Goal: Task Accomplishment & Management: Use online tool/utility

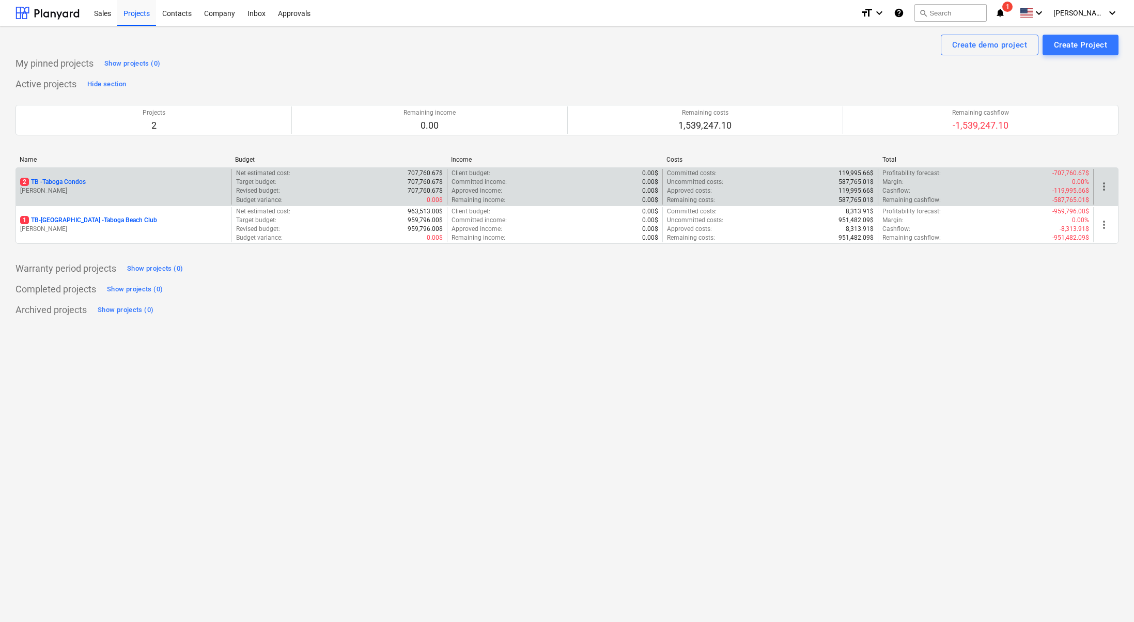
click at [106, 191] on p "[PERSON_NAME]" at bounding box center [123, 190] width 207 height 9
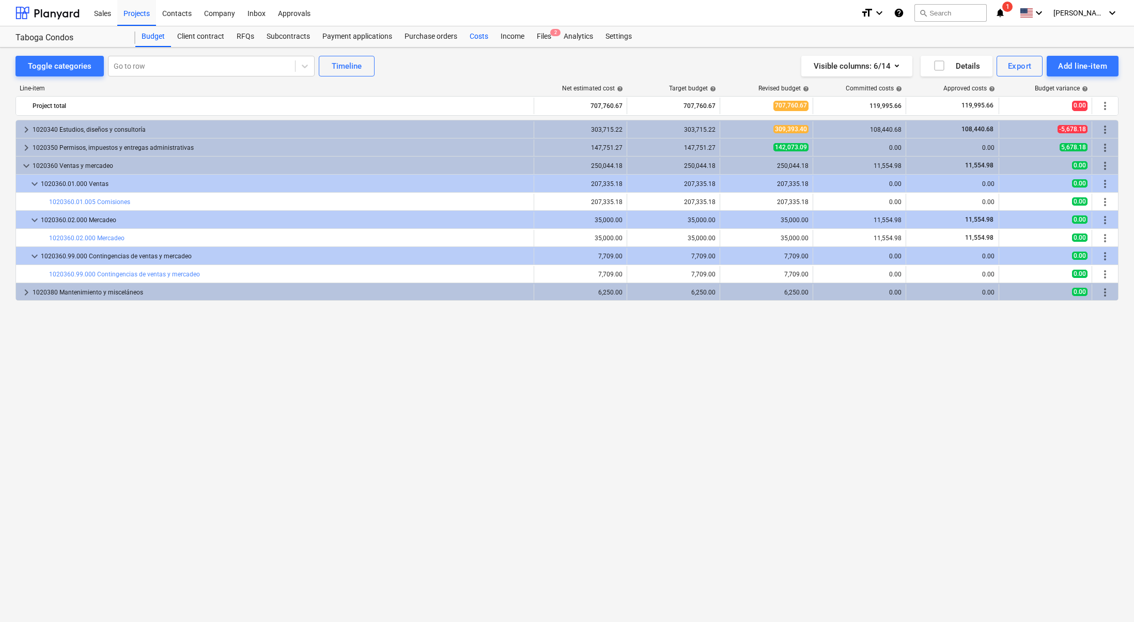
click at [482, 32] on div "Costs" at bounding box center [478, 36] width 31 height 21
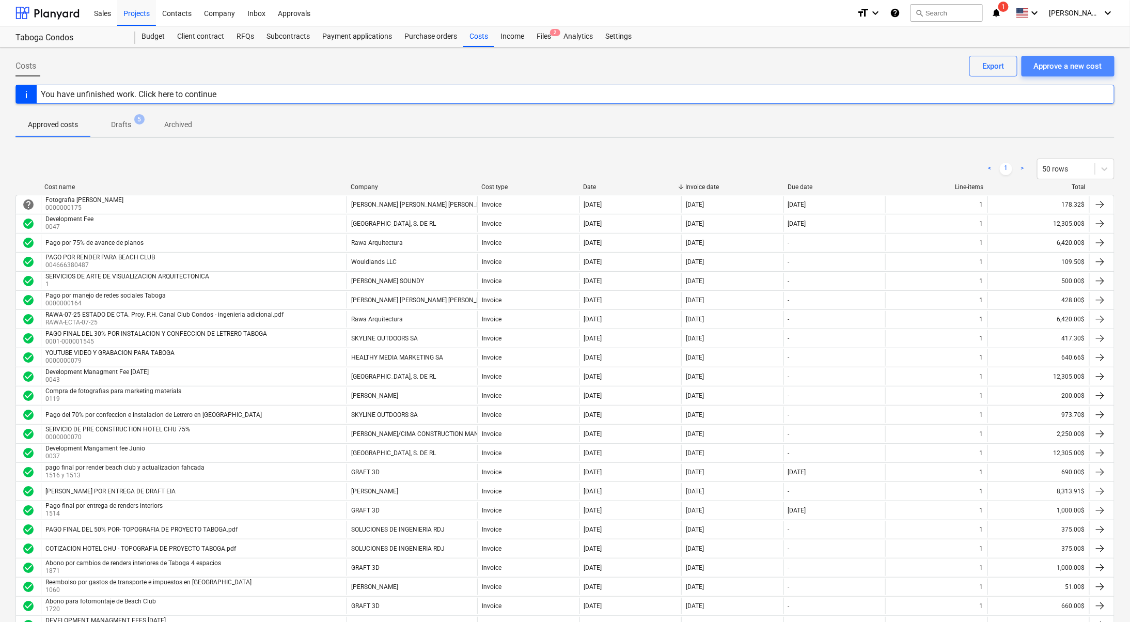
click at [1059, 68] on div "Approve a new cost" at bounding box center [1068, 65] width 68 height 13
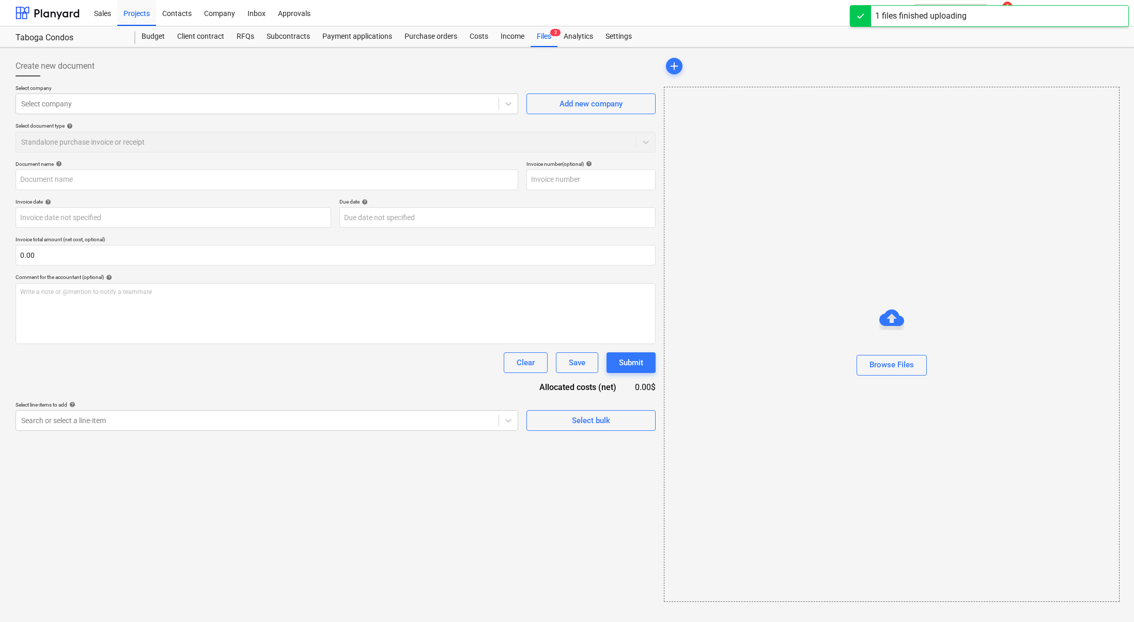
type input "FE-20250000001229573060 HOTEL CHU.pdf"
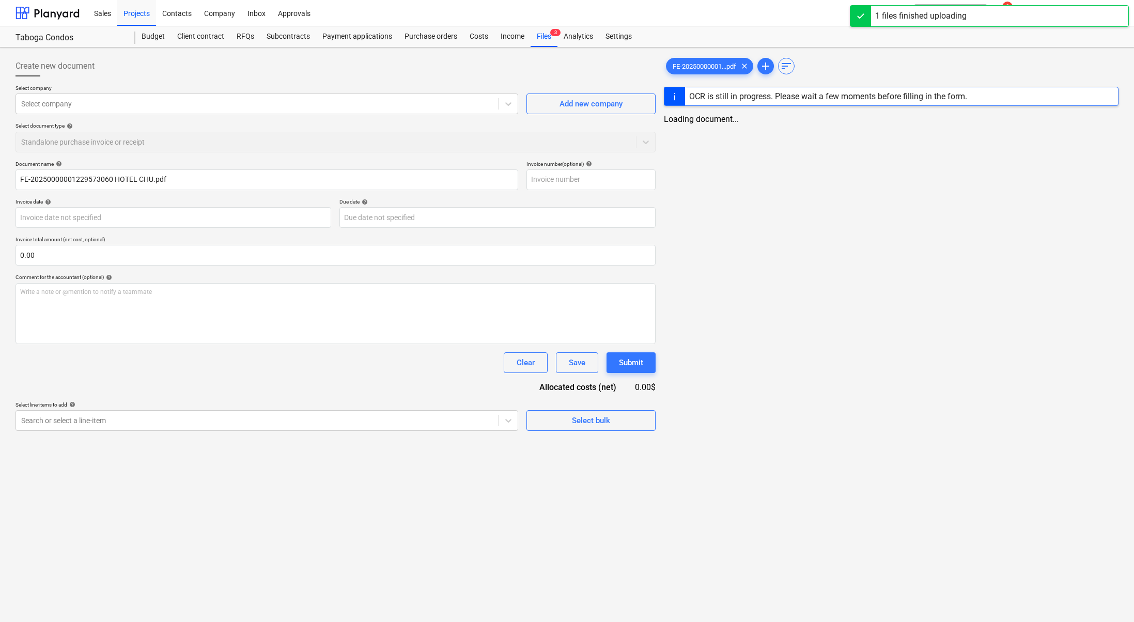
click at [662, 530] on div "Create new document Select company Select company Add new company Select docume…" at bounding box center [567, 335] width 1134 height 574
click at [178, 102] on div at bounding box center [256, 104] width 470 height 10
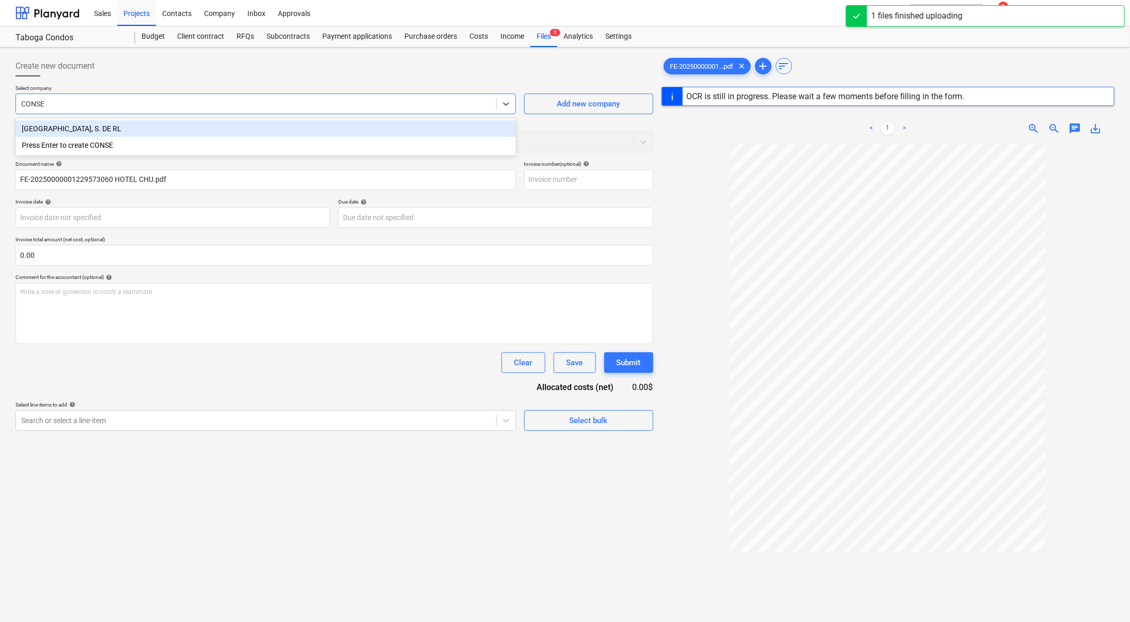
type input "[PERSON_NAME]"
drag, startPoint x: 211, startPoint y: 131, endPoint x: 198, endPoint y: 122, distance: 15.5
click at [211, 130] on div "[GEOGRAPHIC_DATA], S. DE RL" at bounding box center [265, 128] width 500 height 17
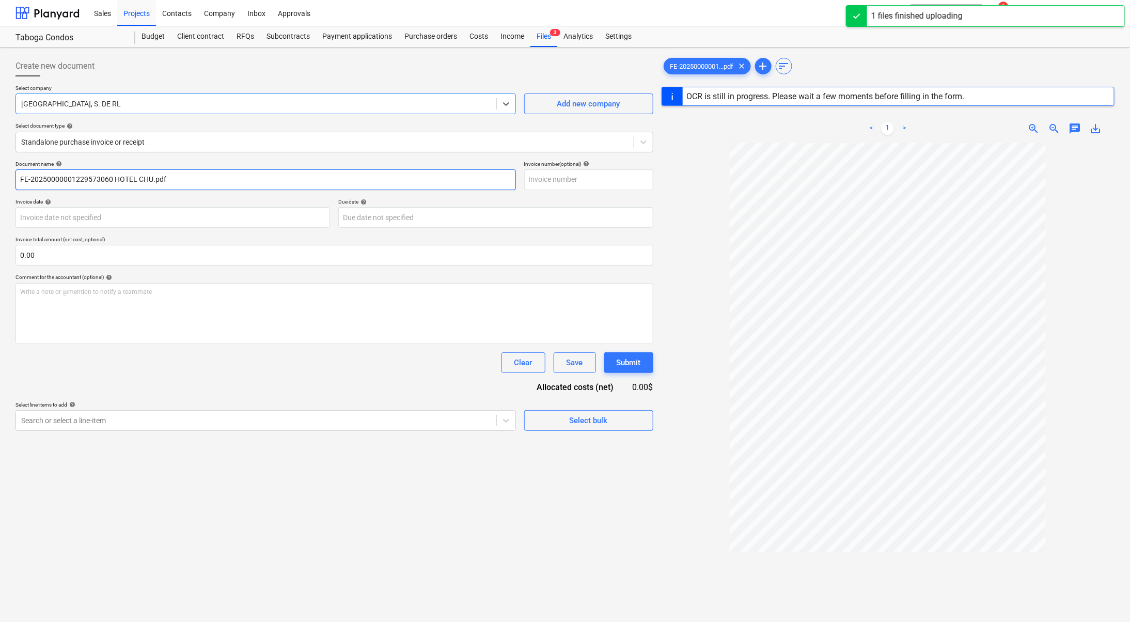
type input "1"
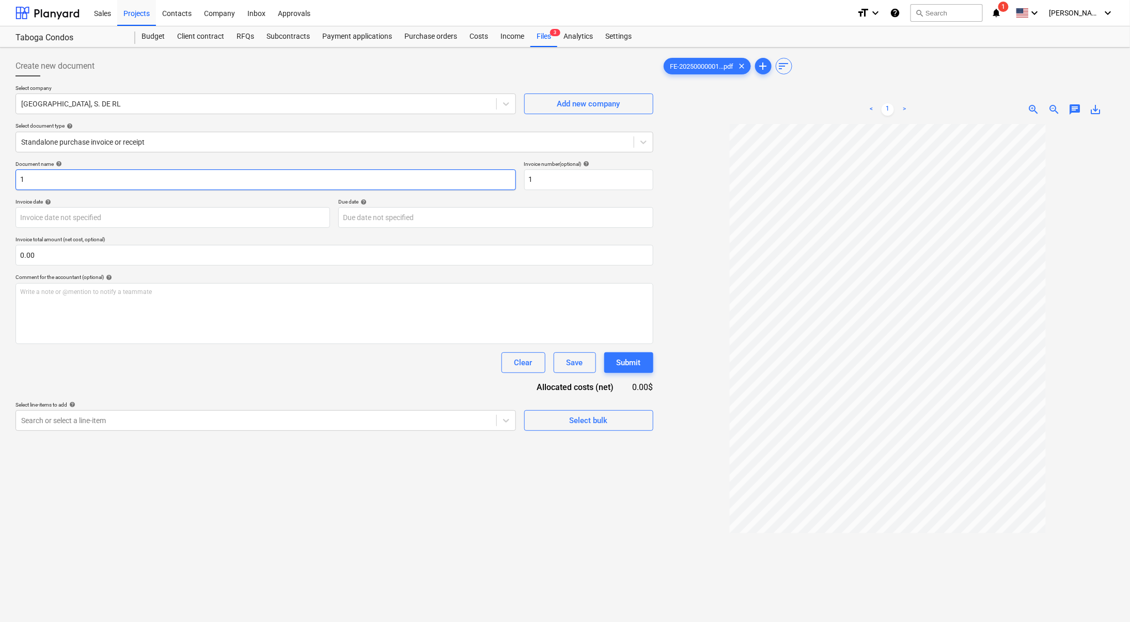
click at [183, 183] on input "1" at bounding box center [265, 179] width 500 height 21
type input "Development Fee Septiembre"
type input "f"
type input "FE01-2510"
click at [172, 220] on body "Sales Projects Contacts Company Inbox Approvals format_size keyboard_arrow_down…" at bounding box center [565, 311] width 1130 height 622
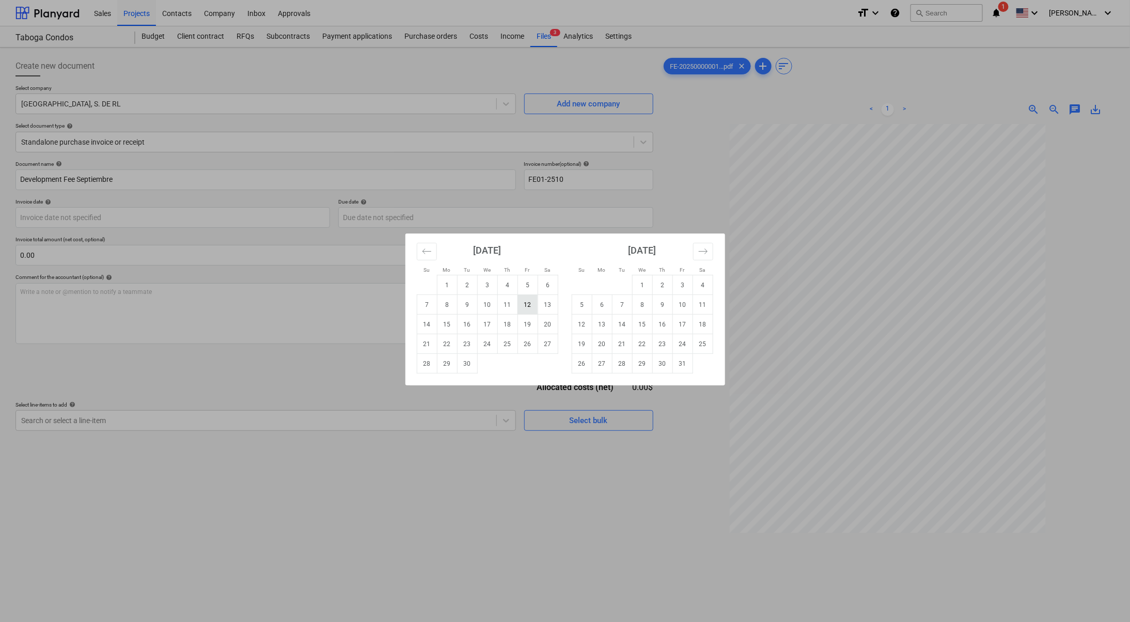
click at [534, 302] on td "12" at bounding box center [527, 305] width 20 height 20
type input "[DATE]"
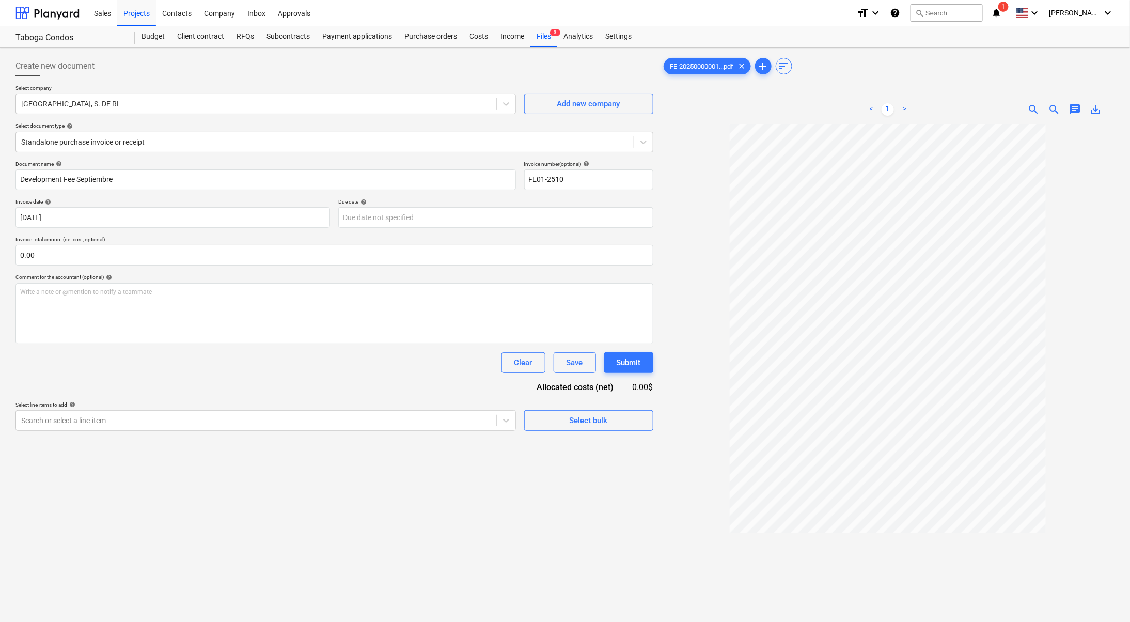
click at [387, 403] on div "Select line-items to add help" at bounding box center [265, 404] width 500 height 7
click at [387, 413] on div "Search or select a line-item" at bounding box center [256, 420] width 480 height 14
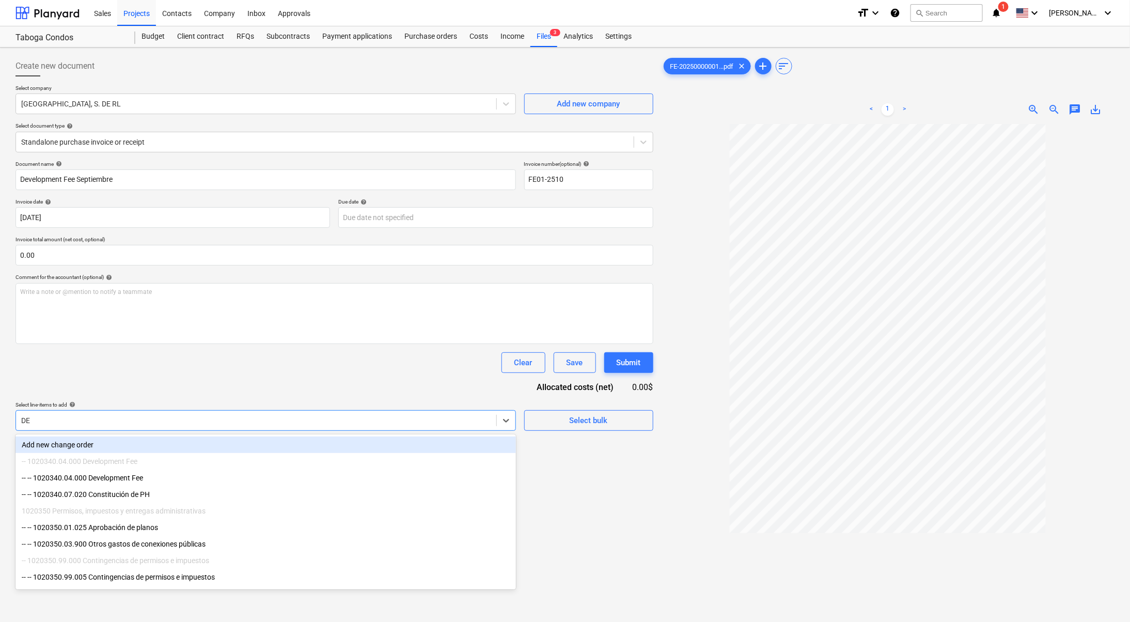
type input "DEV"
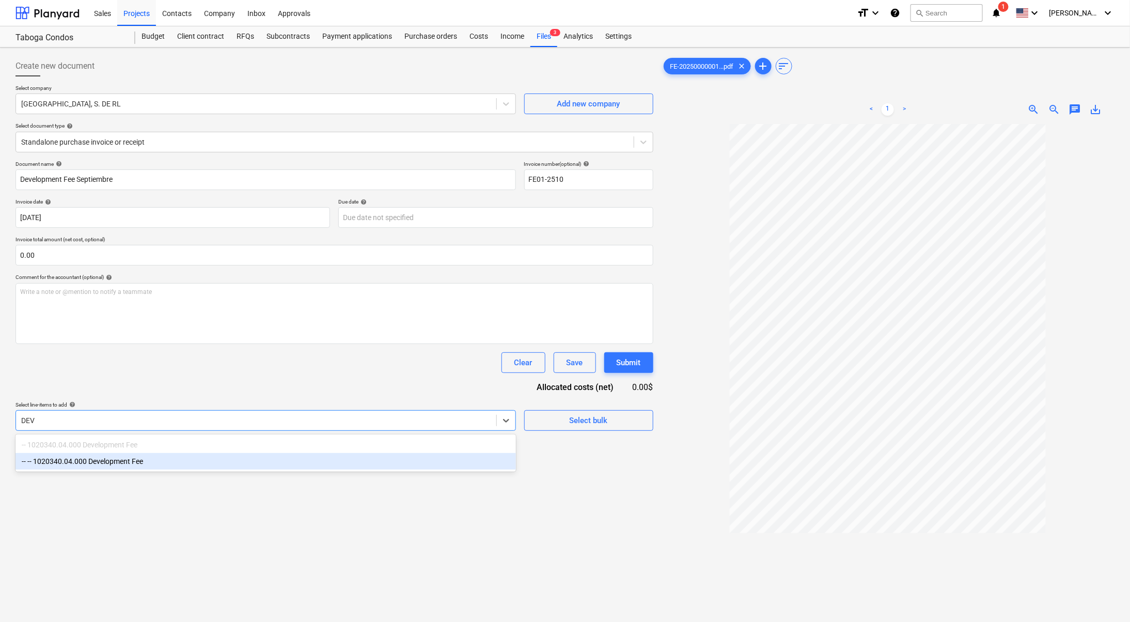
click at [301, 464] on div "-- -- 1020340.04.000 Development Fee" at bounding box center [265, 461] width 500 height 17
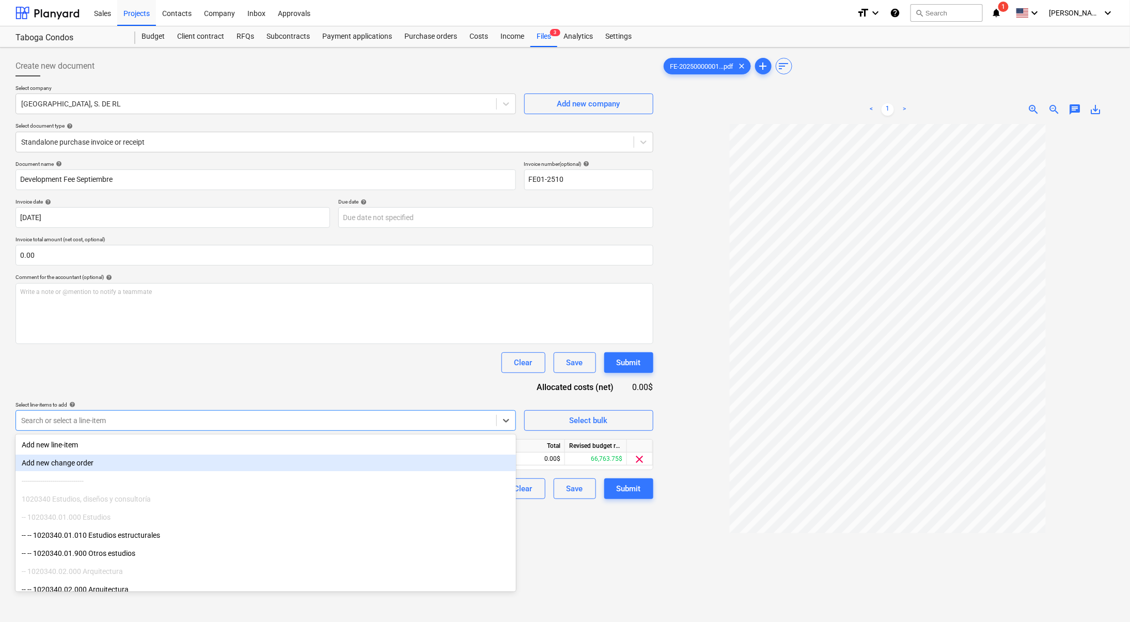
click at [604, 530] on div "Create new document Select company CONSERVATORIO INNOVACION URBANA, S. DE RL Ad…" at bounding box center [334, 386] width 646 height 669
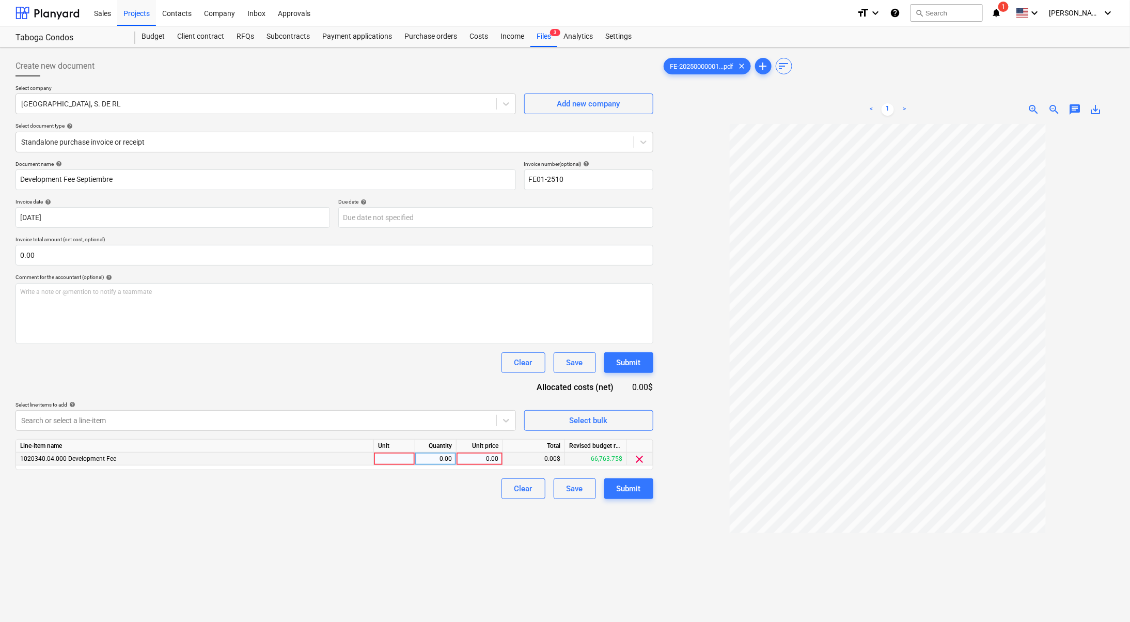
click at [473, 460] on div "0.00" at bounding box center [480, 458] width 38 height 13
type input "12305"
click at [495, 575] on div "Create new document Select company CONSERVATORIO INNOVACION URBANA, S. DE RL Ad…" at bounding box center [334, 386] width 646 height 669
click at [636, 488] on div "Submit" at bounding box center [629, 488] width 24 height 13
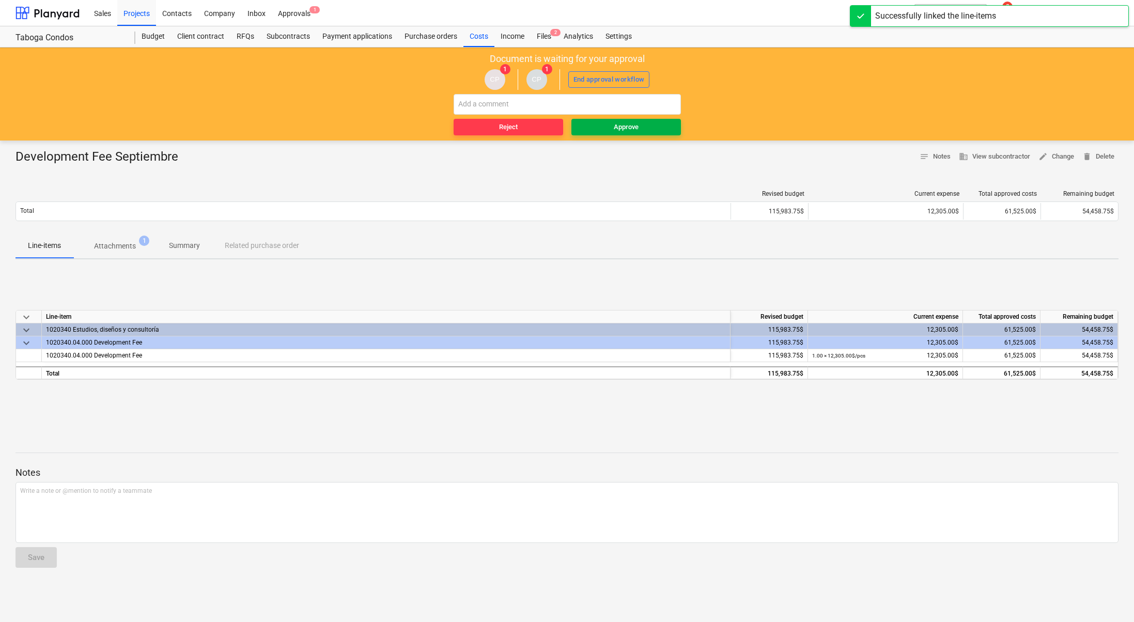
click at [651, 123] on span "Approve" at bounding box center [625, 127] width 101 height 12
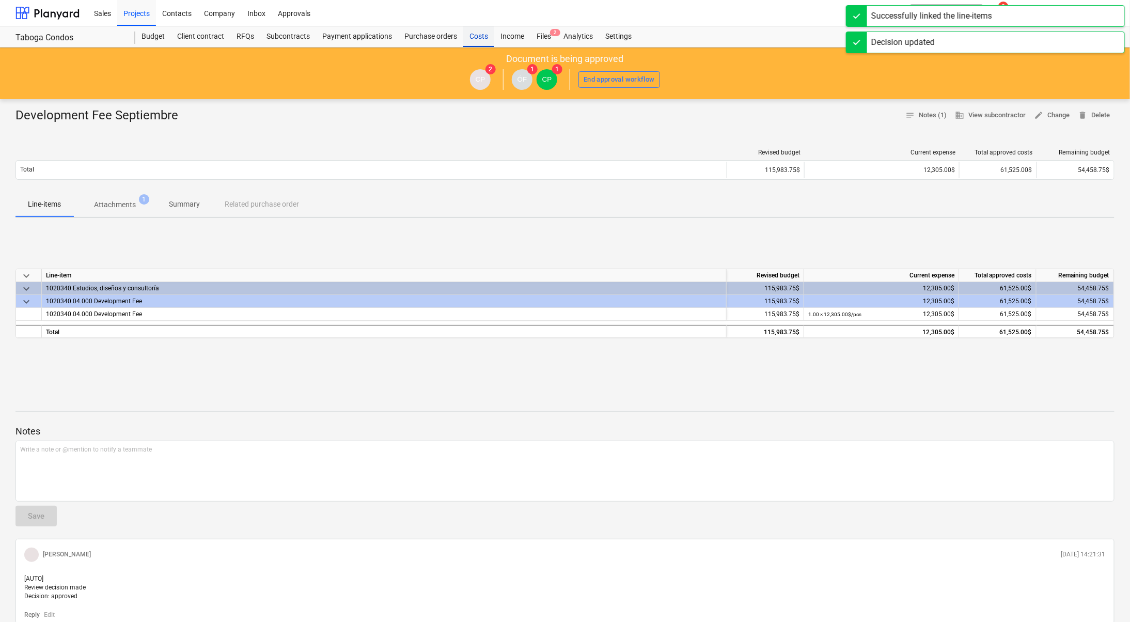
click at [481, 33] on div "Costs" at bounding box center [478, 36] width 31 height 21
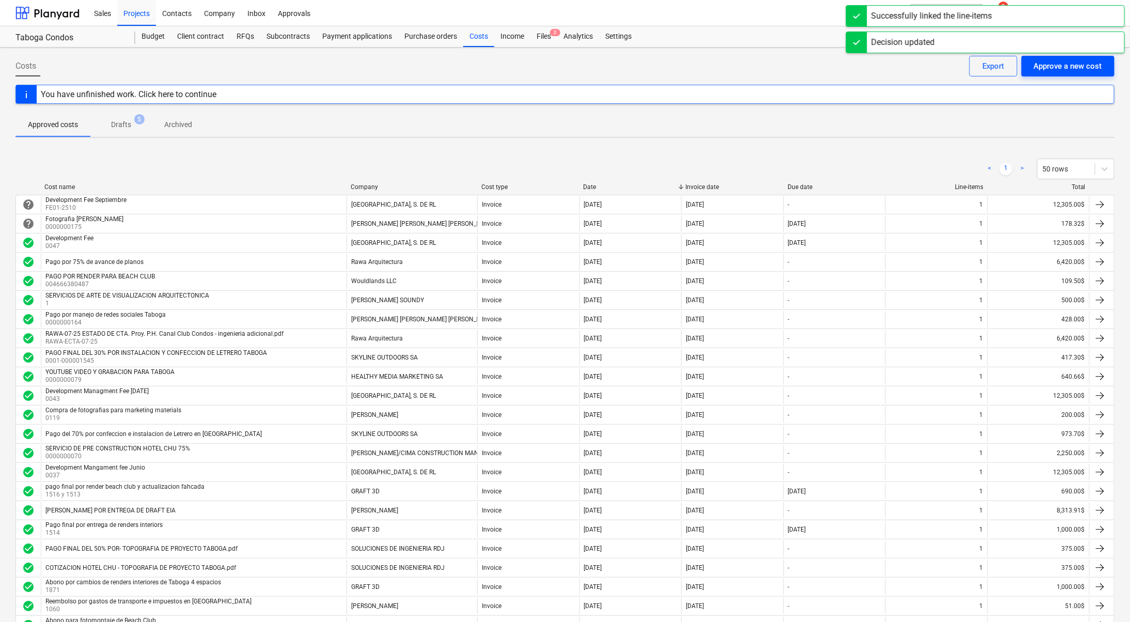
click at [1098, 68] on div "Approve a new cost" at bounding box center [1068, 65] width 68 height 13
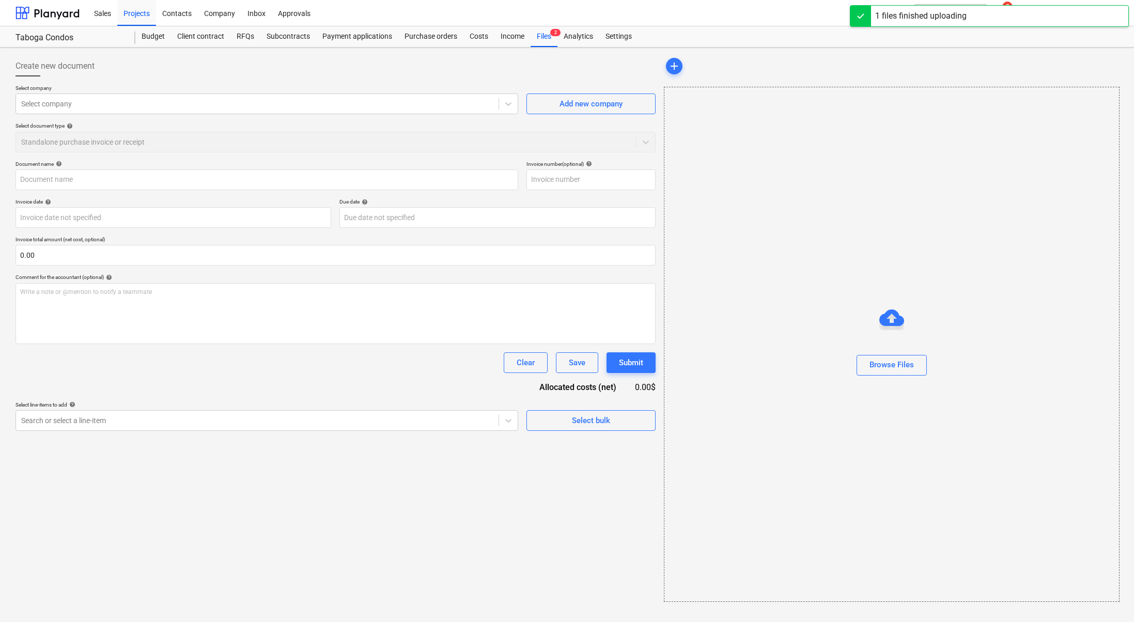
type input "_250922_Invoice-Wouldlands-Design Services.pdf"
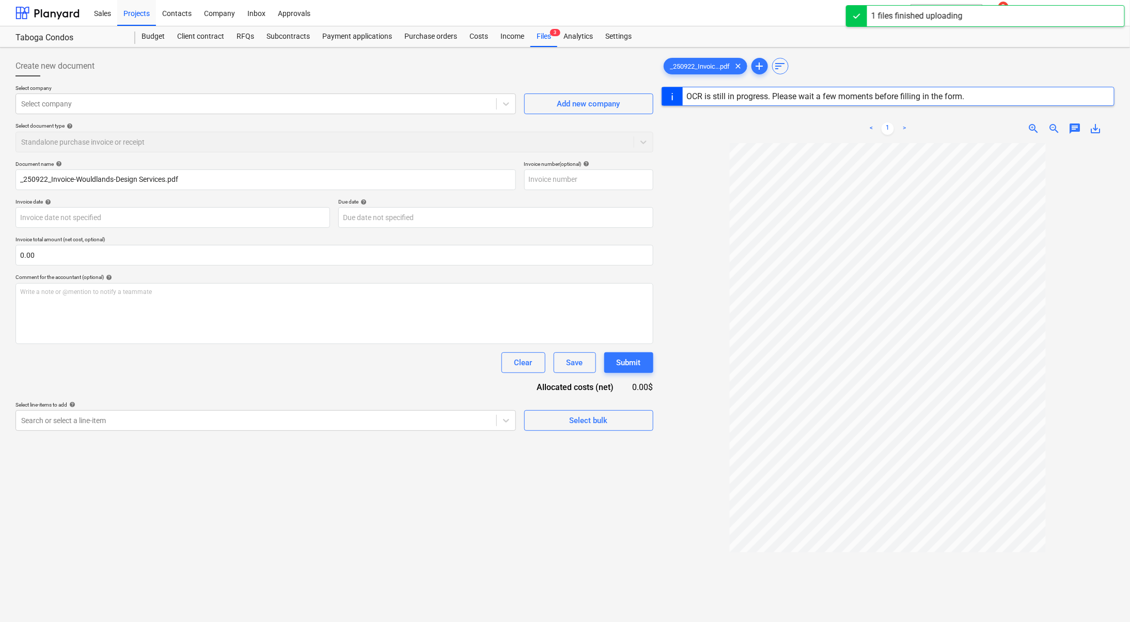
drag, startPoint x: 712, startPoint y: 194, endPoint x: 353, endPoint y: 158, distance: 360.2
click at [712, 193] on div at bounding box center [888, 439] width 453 height 593
click at [287, 99] on div at bounding box center [256, 104] width 470 height 10
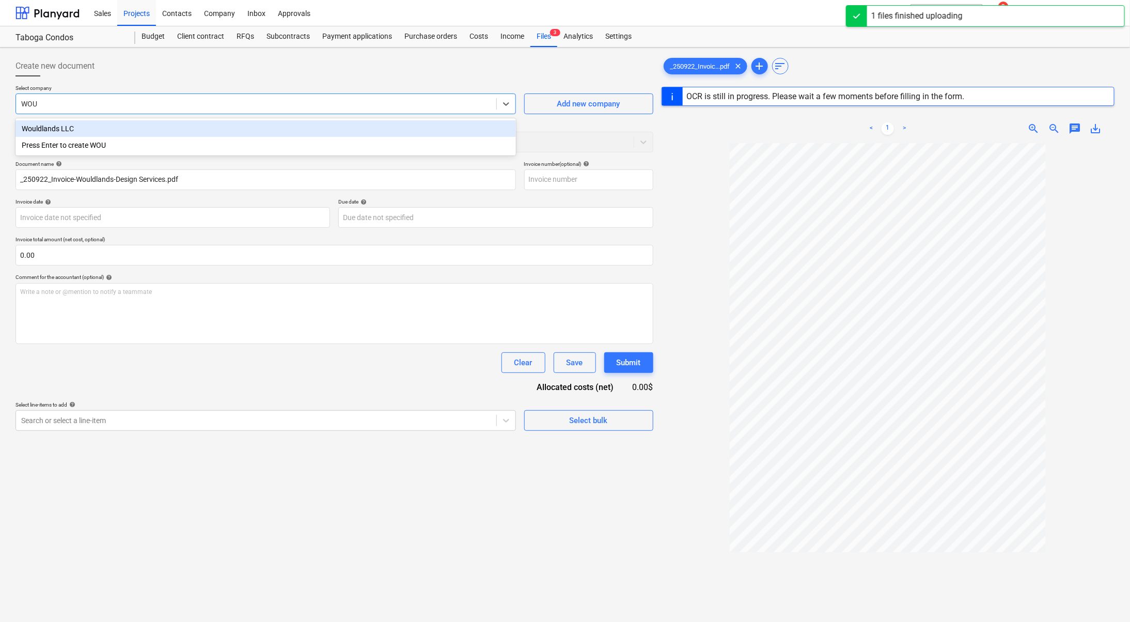
type input "WOUL"
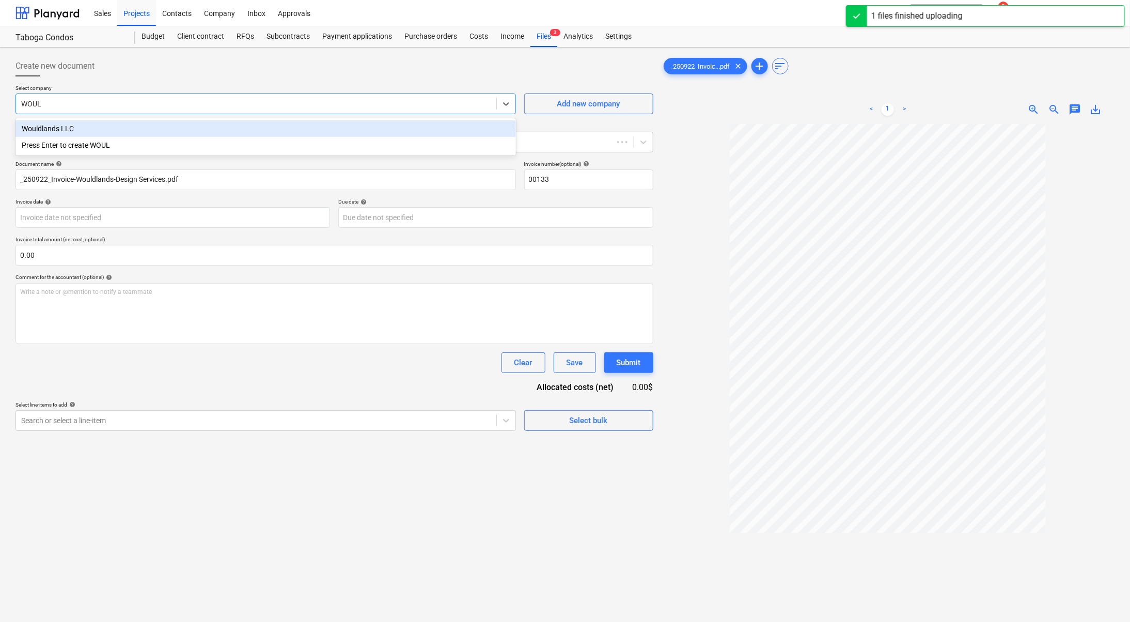
type input "00133"
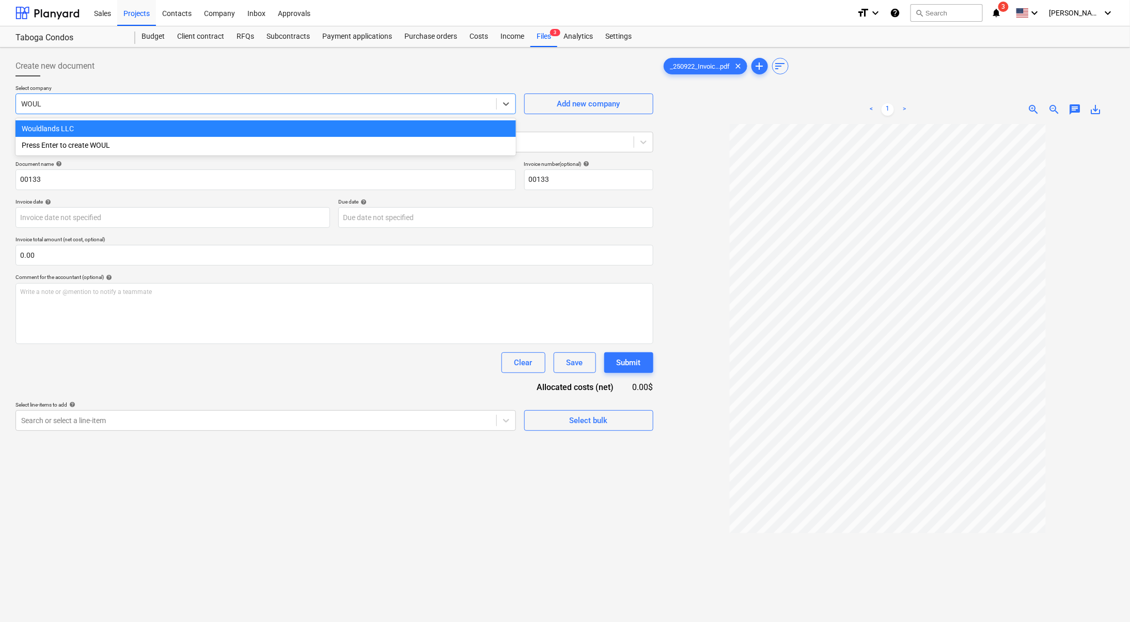
click at [232, 129] on div "Wouldlands LLC" at bounding box center [265, 128] width 500 height 17
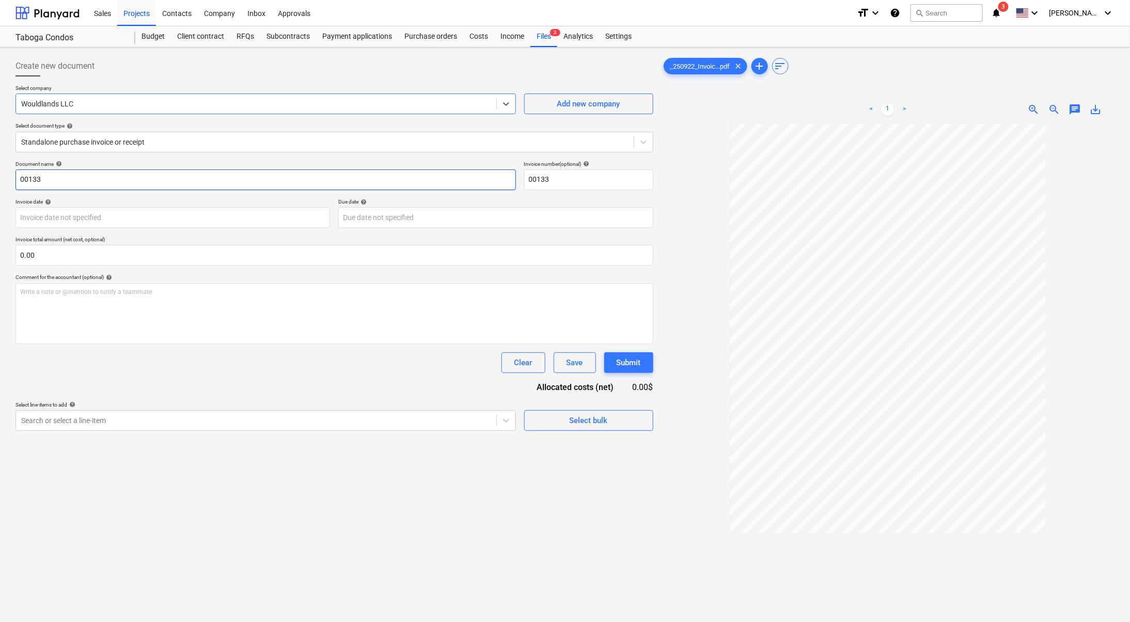
click at [159, 176] on input "00133" at bounding box center [265, 179] width 500 height 21
type input "0"
type input "I"
type input "Renders for Beach Club Reimburse"
drag, startPoint x: 254, startPoint y: 435, endPoint x: 263, endPoint y: 421, distance: 17.2
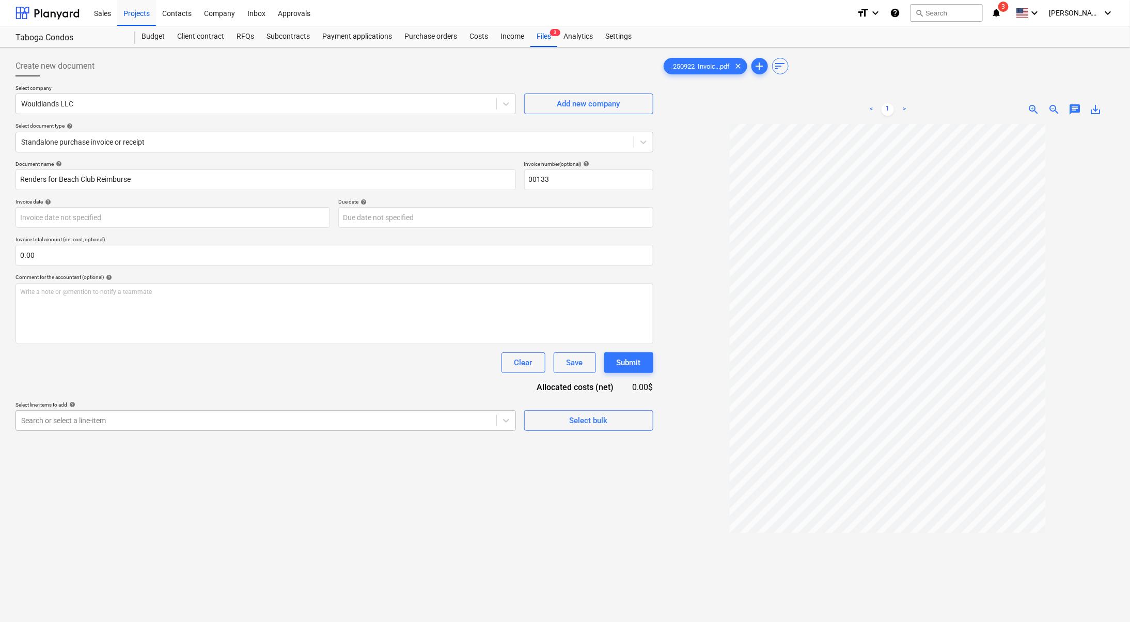
click at [255, 434] on div "Create new document Select company Wouldlands LLC Add new company Select docume…" at bounding box center [334, 386] width 646 height 669
click at [264, 421] on div at bounding box center [256, 420] width 470 height 10
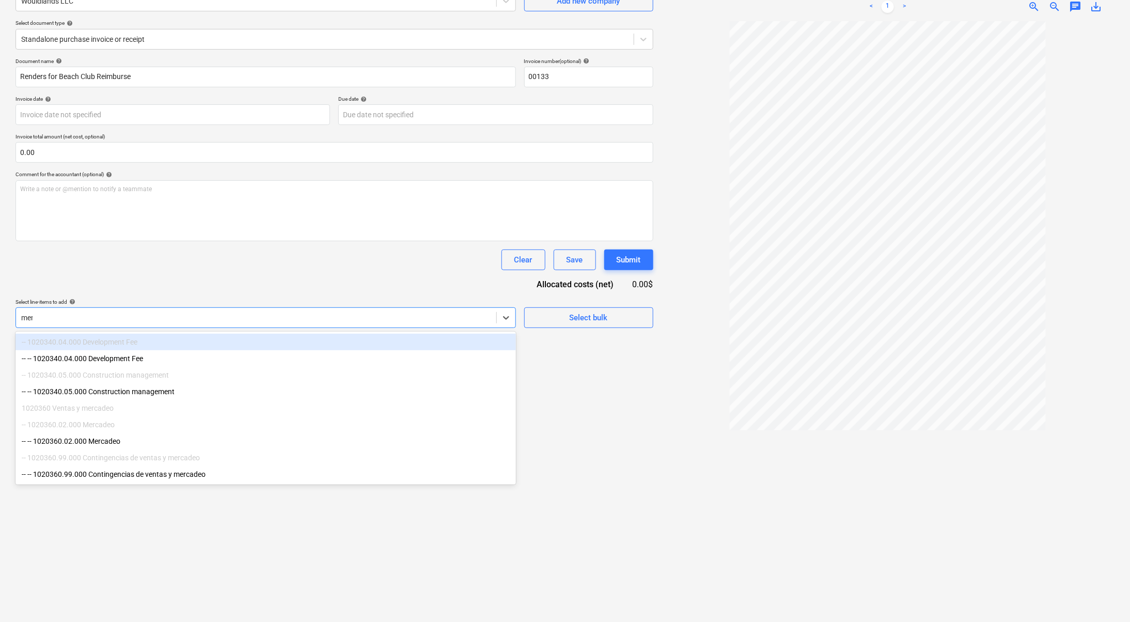
type input "merc"
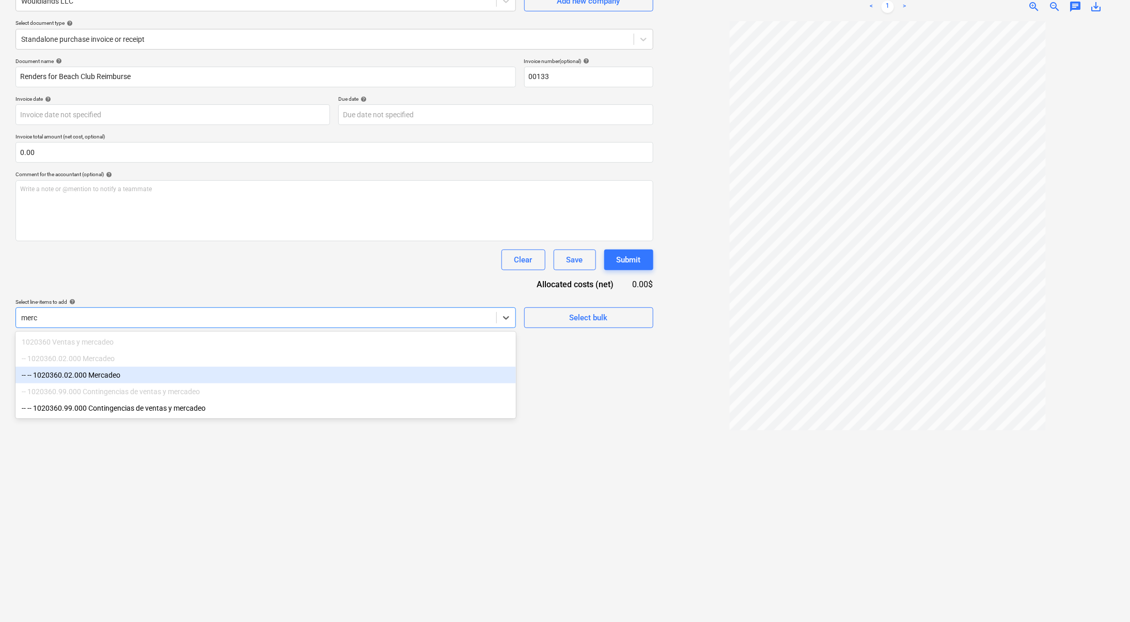
click at [187, 376] on div "-- -- 1020360.02.000 Mercadeo" at bounding box center [265, 375] width 500 height 17
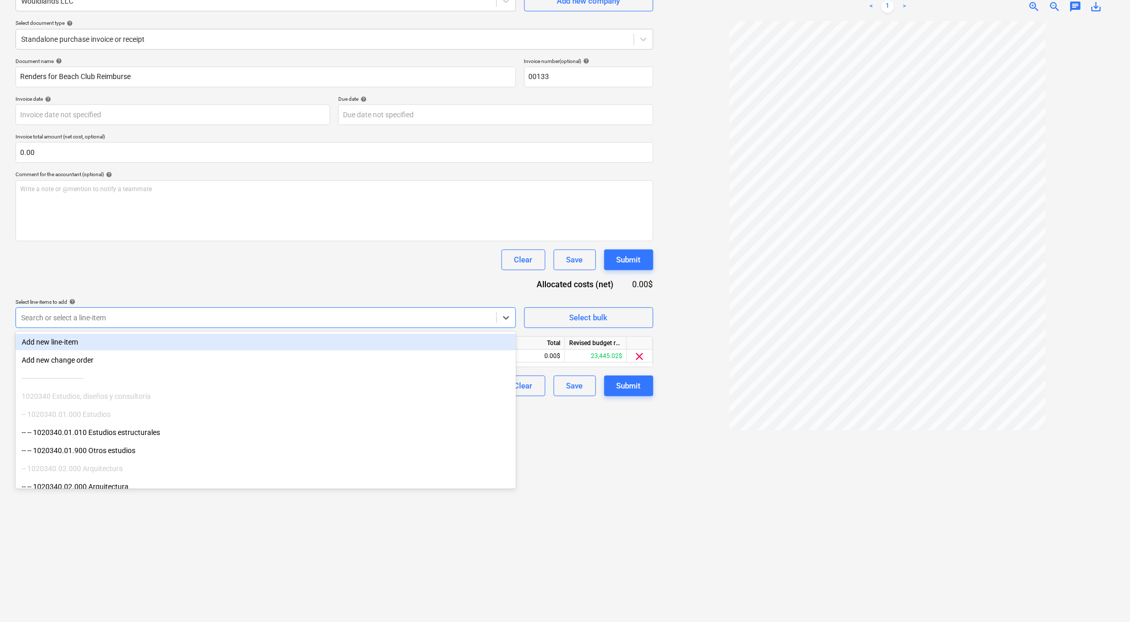
click at [643, 502] on div "Create new document Select company Wouldlands LLC Add new company Select docume…" at bounding box center [334, 283] width 646 height 669
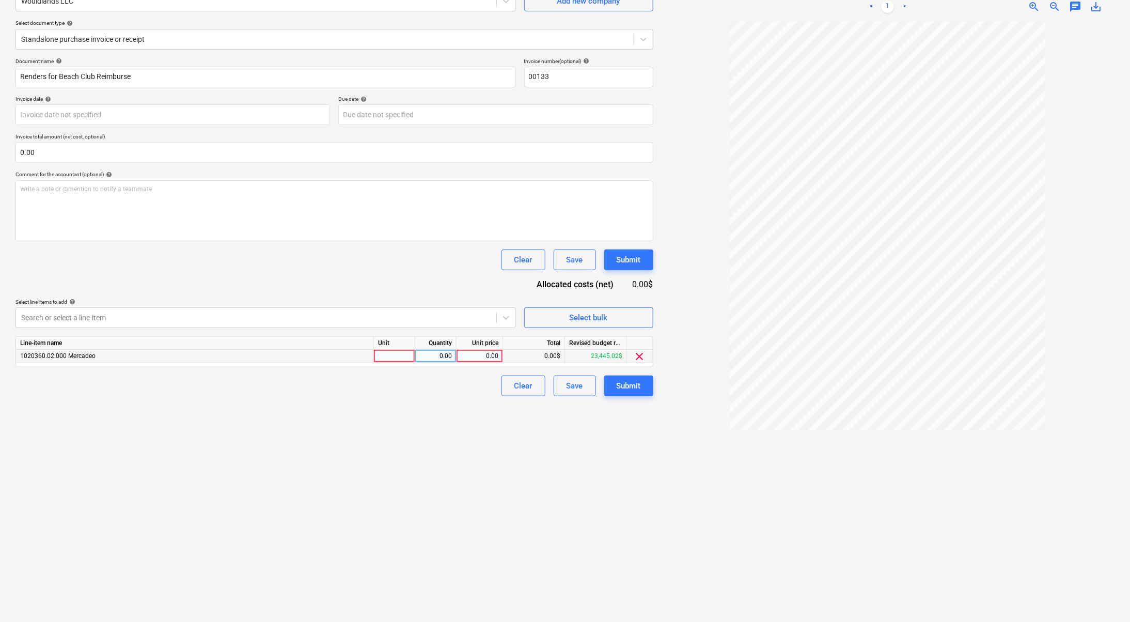
click at [493, 360] on div "0.00" at bounding box center [480, 356] width 38 height 13
type input "109.5"
click at [462, 497] on div "Create new document Select company Wouldlands LLC Add new company Select docume…" at bounding box center [334, 283] width 646 height 669
click at [625, 383] on div "Submit" at bounding box center [629, 385] width 24 height 13
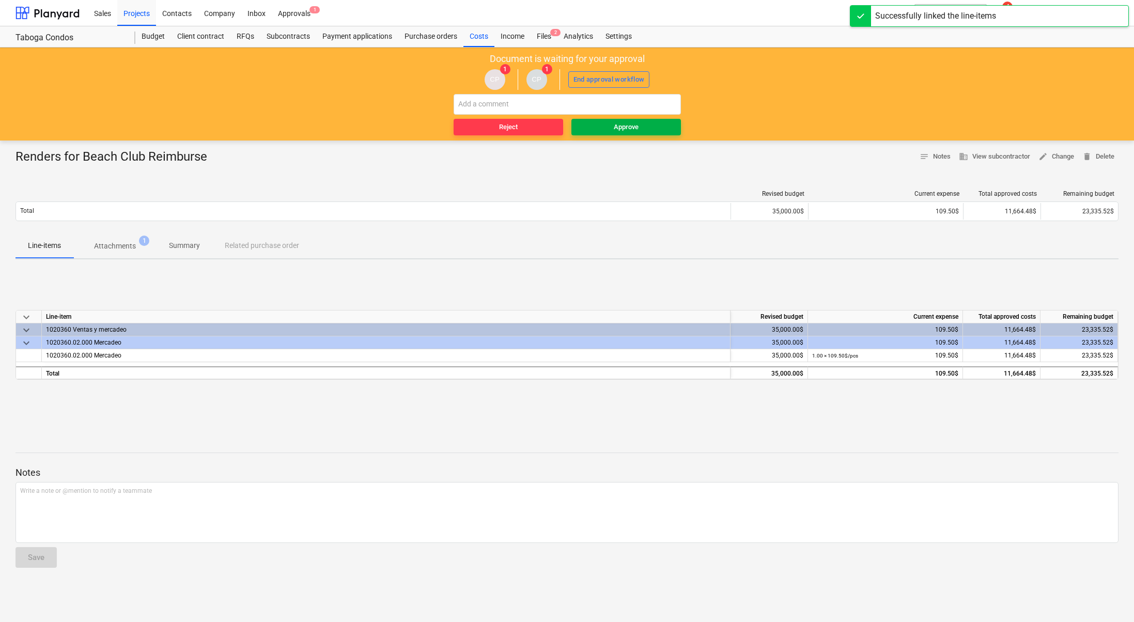
click at [636, 130] on div "Approve" at bounding box center [626, 127] width 25 height 12
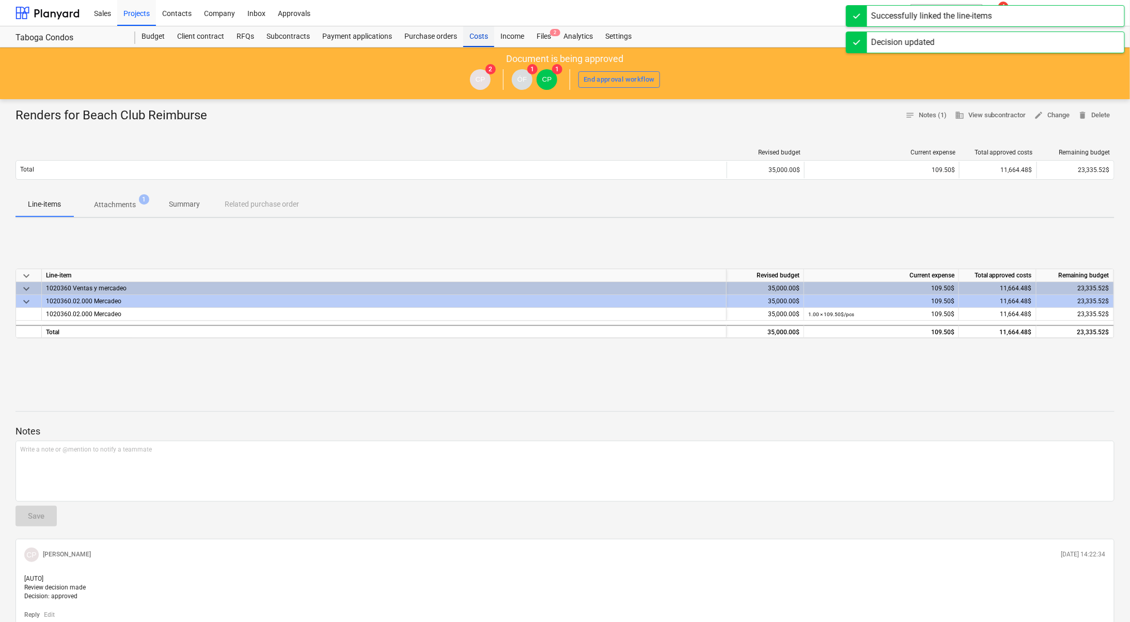
click at [482, 34] on div "Costs" at bounding box center [478, 36] width 31 height 21
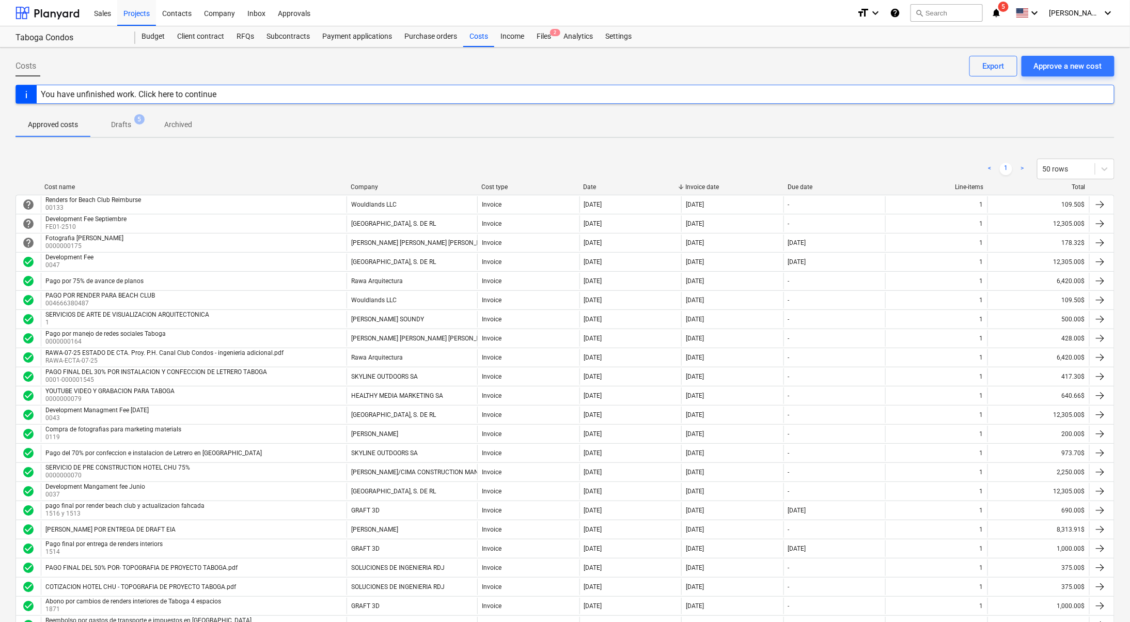
click at [1003, 12] on span "notifications 5" at bounding box center [997, 13] width 12 height 12
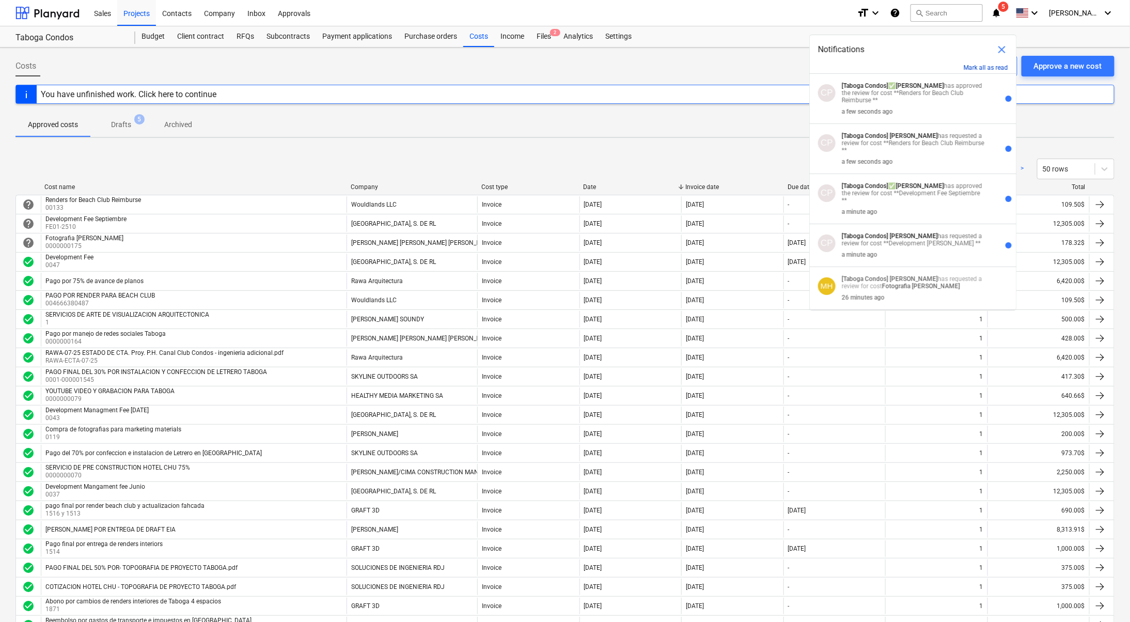
click at [993, 64] on button "Mark all as read" at bounding box center [986, 67] width 44 height 7
click at [1004, 49] on span "close" at bounding box center [1002, 49] width 12 height 12
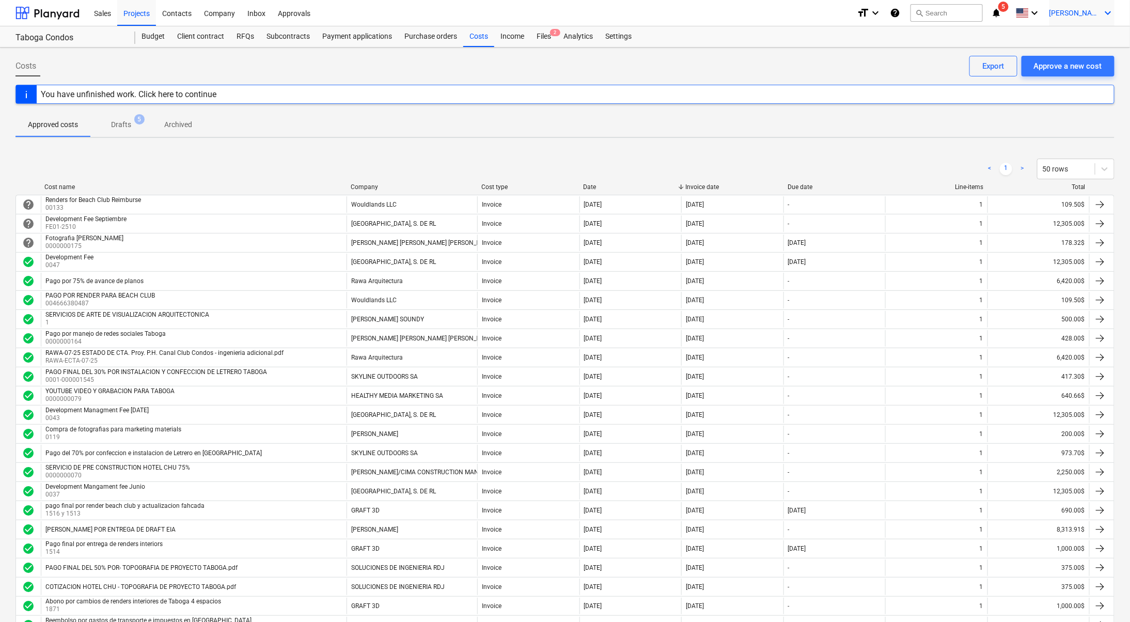
click at [1086, 9] on span "[PERSON_NAME]" at bounding box center [1075, 13] width 52 height 8
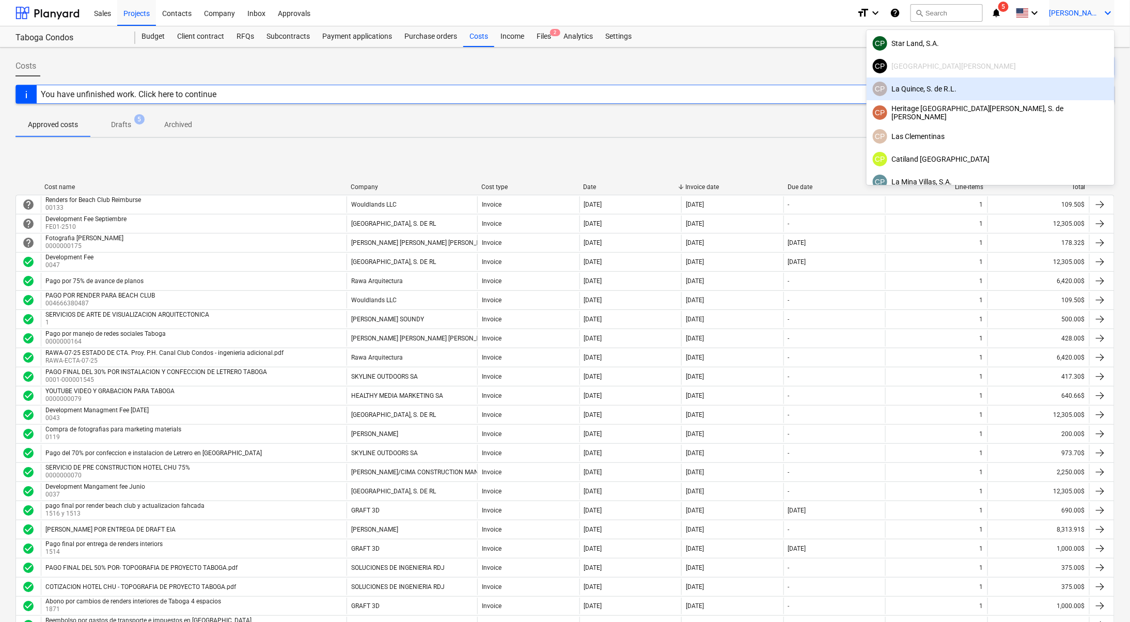
click at [1035, 91] on div "[PERSON_NAME], S. de [PERSON_NAME]" at bounding box center [990, 89] width 235 height 14
